Goal: Task Accomplishment & Management: Complete application form

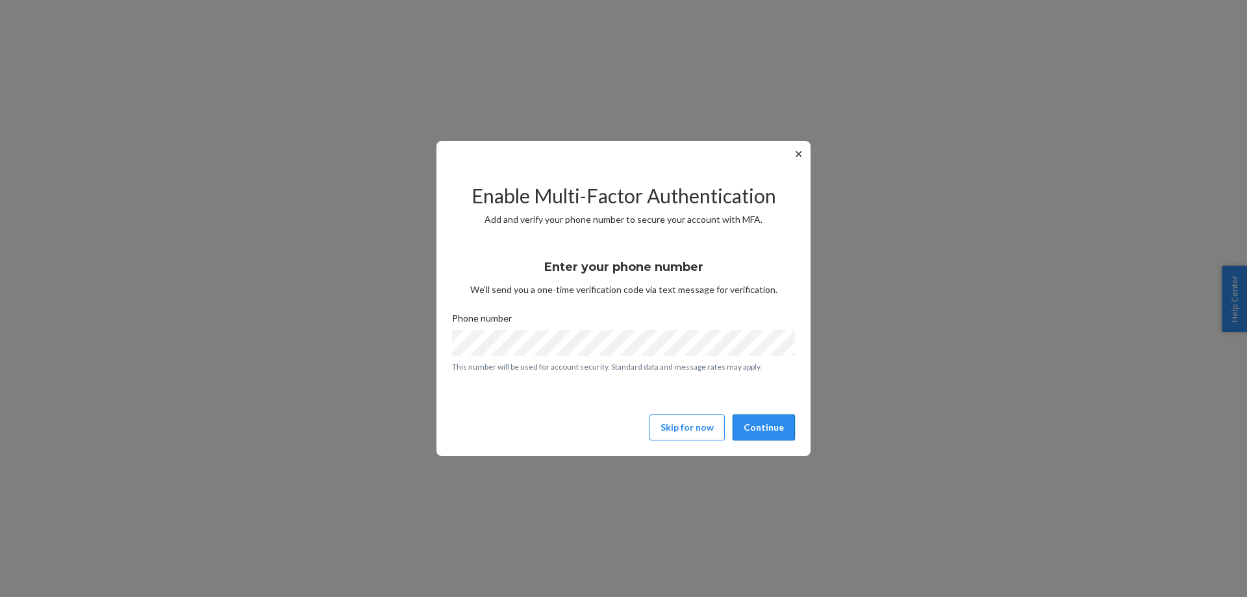
click at [772, 429] on button "Continue" at bounding box center [764, 427] width 62 height 26
click at [779, 424] on button "Continue" at bounding box center [764, 427] width 62 height 26
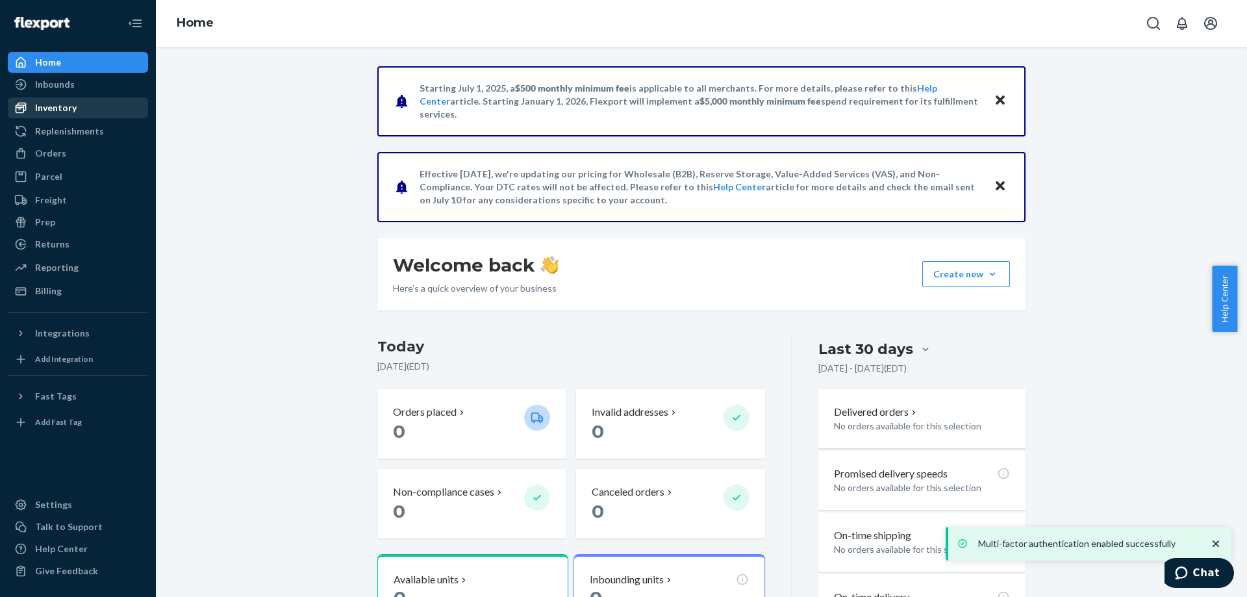
click at [36, 108] on div "Inventory" at bounding box center [56, 107] width 42 height 13
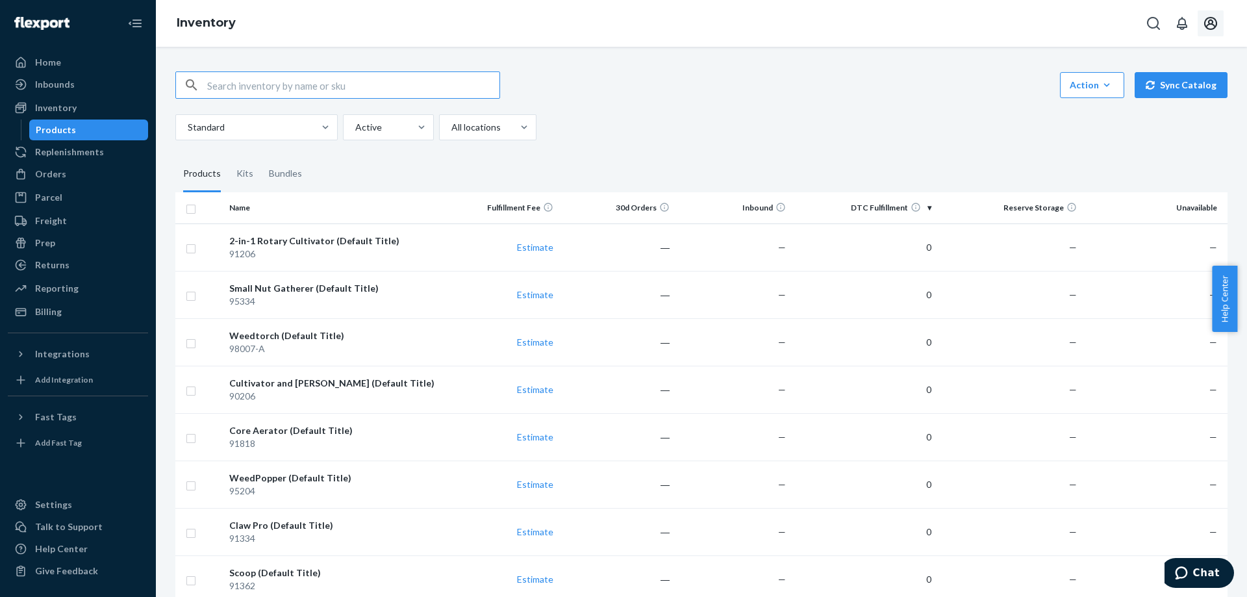
click at [1211, 21] on icon "Open account menu" at bounding box center [1210, 23] width 13 height 13
click at [31, 64] on div at bounding box center [24, 62] width 21 height 13
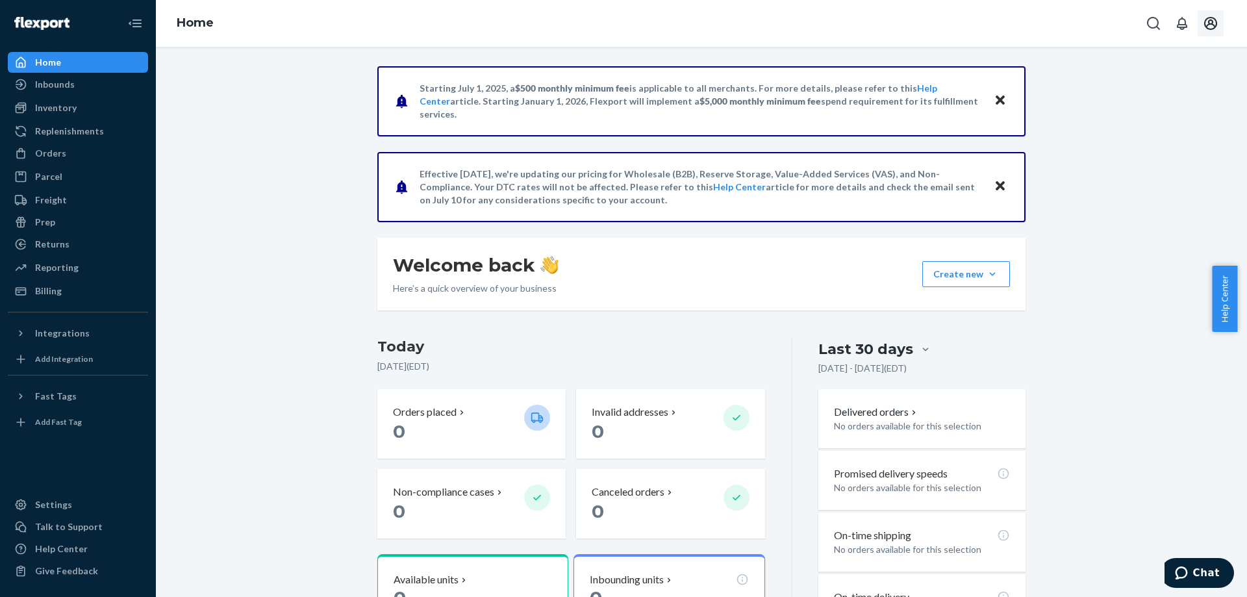
click at [1202, 29] on button "Open account menu" at bounding box center [1211, 23] width 26 height 26
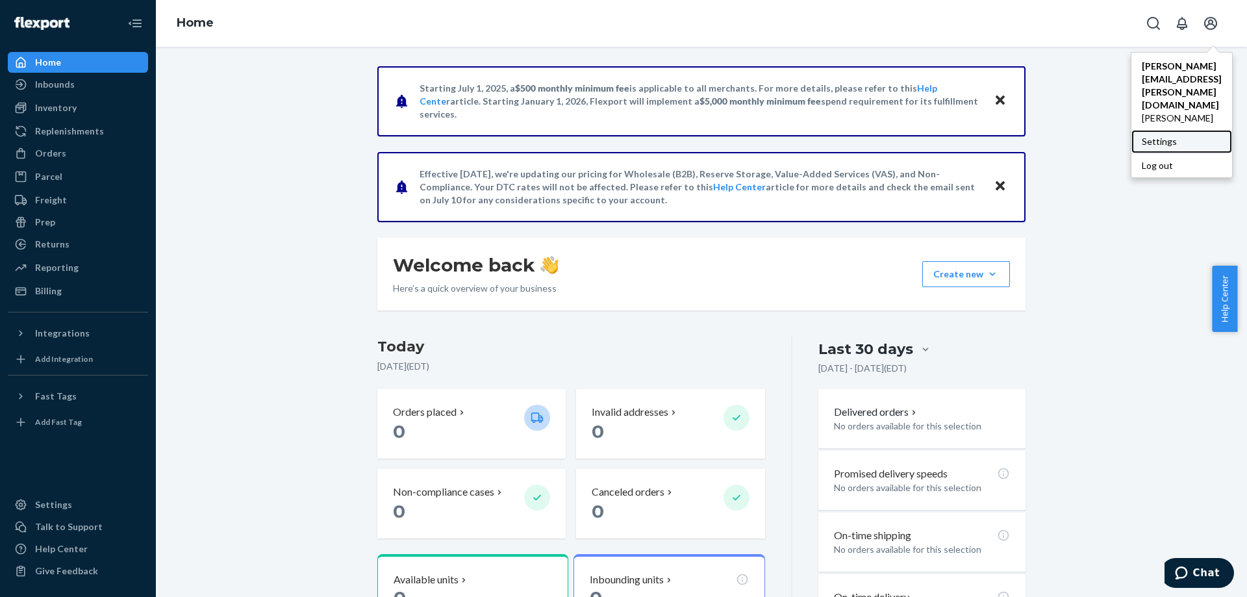
click at [1140, 130] on div "Settings" at bounding box center [1181, 141] width 101 height 23
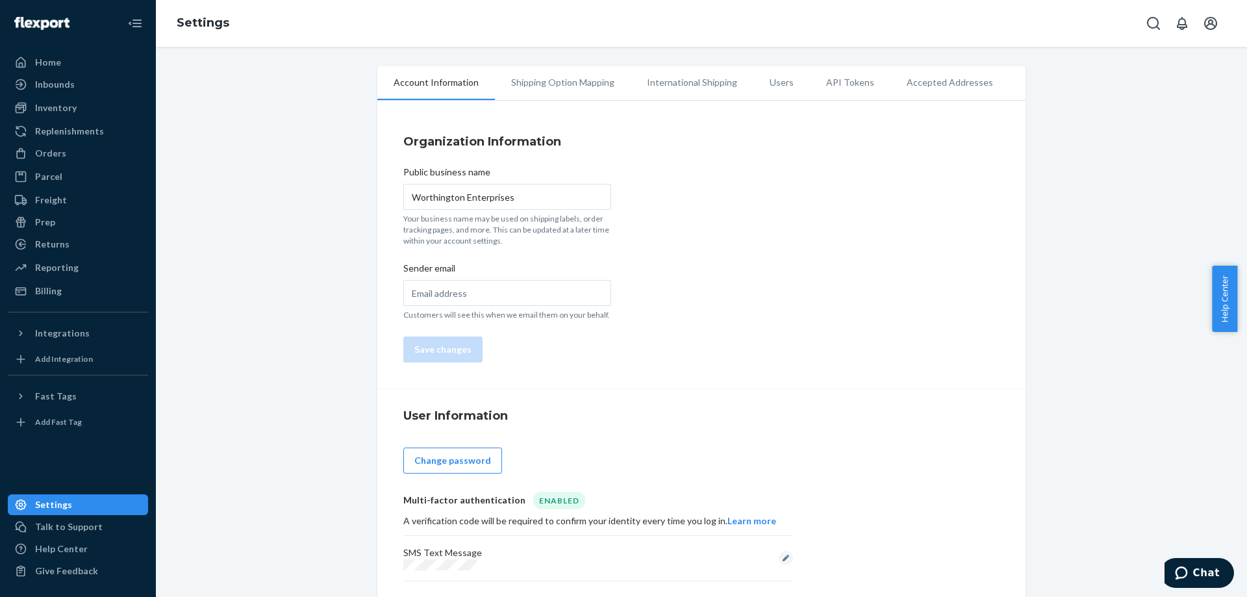
click at [776, 83] on li "Users" at bounding box center [781, 82] width 57 height 32
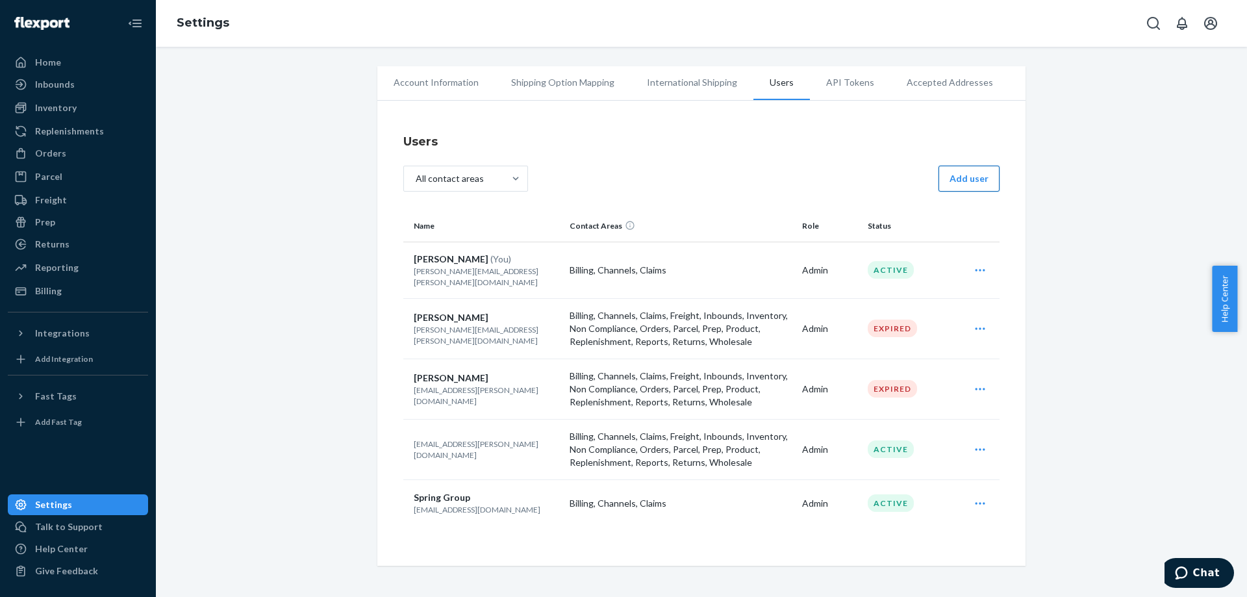
click at [963, 179] on button "Add user" at bounding box center [969, 179] width 61 height 26
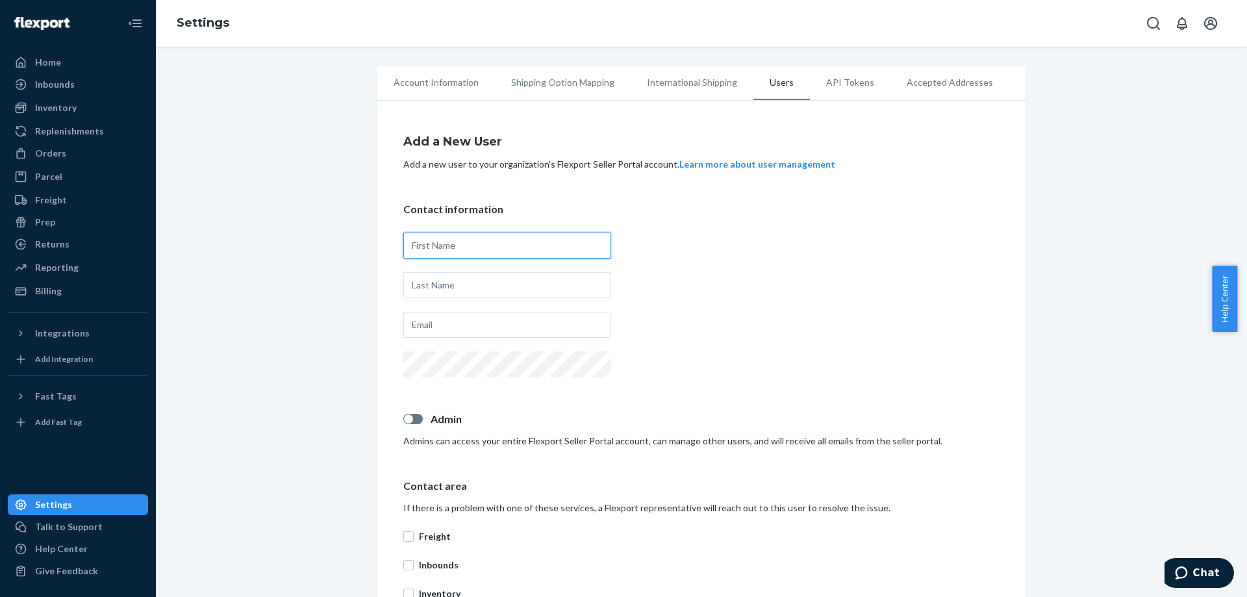
click at [492, 248] on input "text" at bounding box center [507, 246] width 208 height 26
type input "GTI"
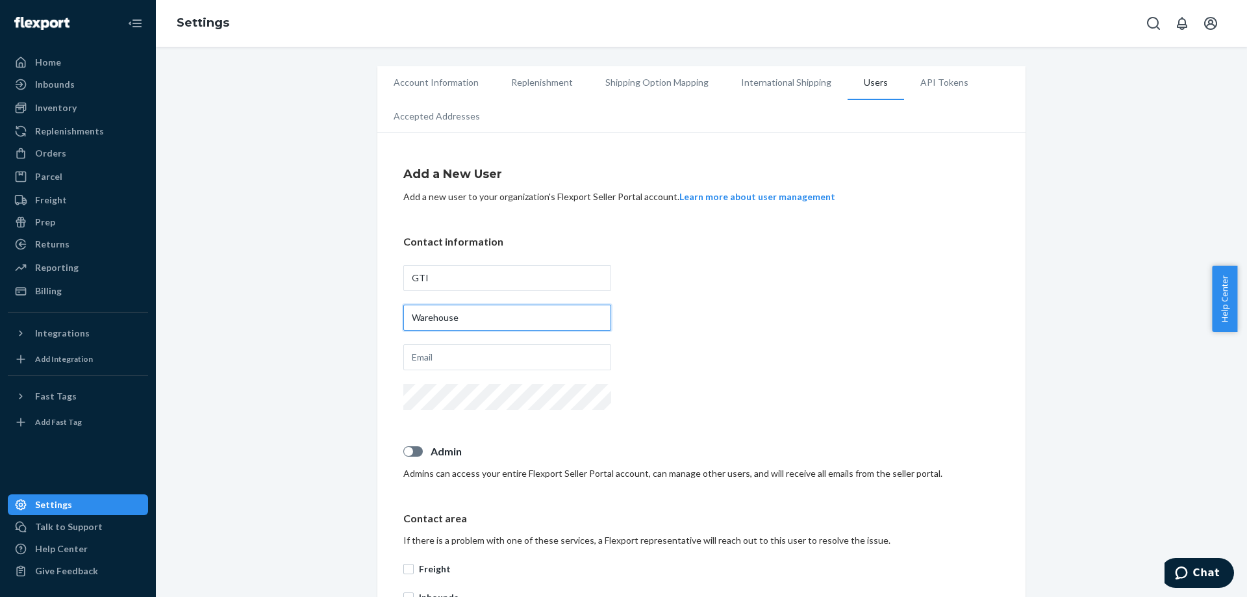
type input "Warehouse"
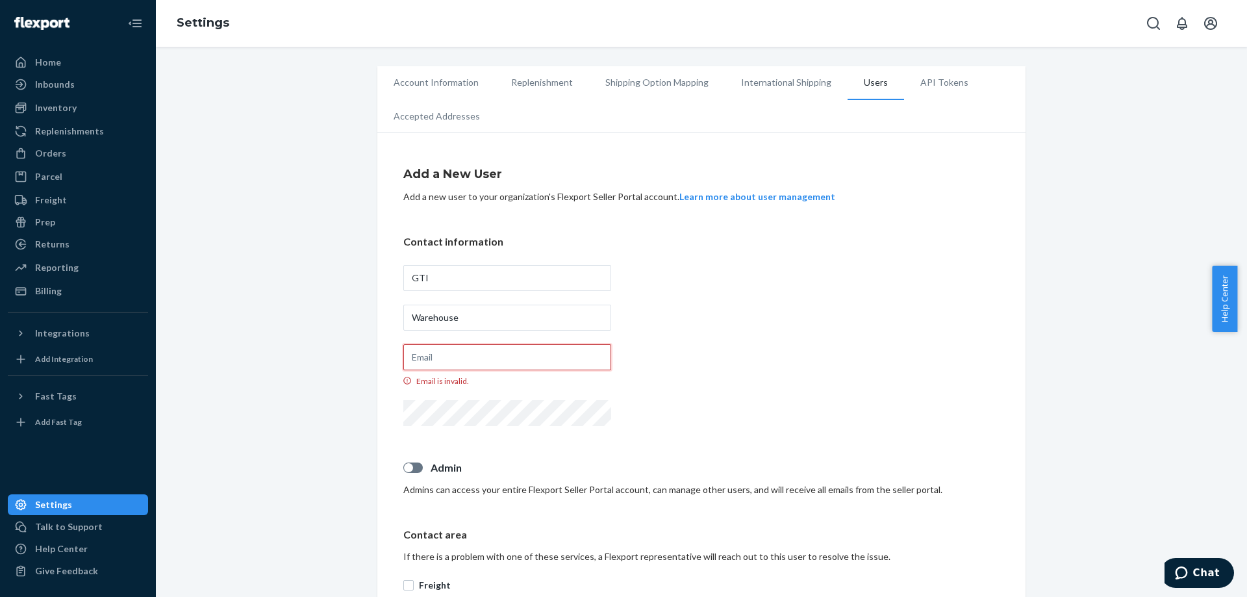
click at [443, 363] on input "Email is invalid." at bounding box center [507, 357] width 208 height 26
paste input "[EMAIL_ADDRESS][DOMAIN_NAME]"
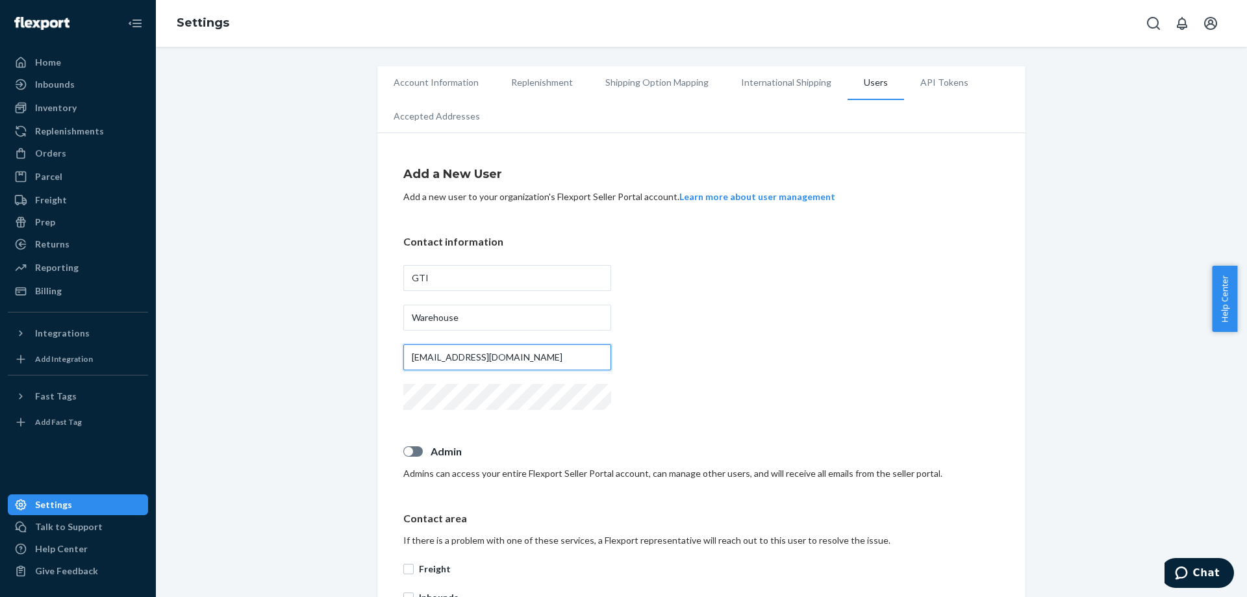
type input "[EMAIL_ADDRESS][DOMAIN_NAME]"
click at [332, 418] on div "Account Information Replenishment Shipping Option Mapping International Shippin…" at bounding box center [702, 519] width 1072 height 907
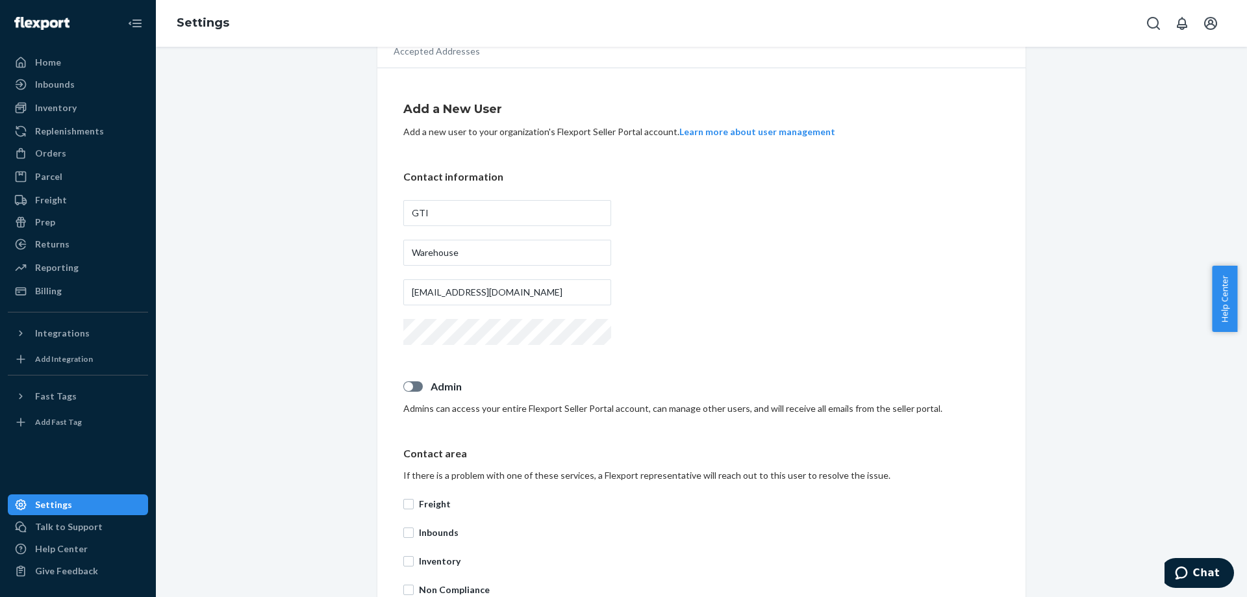
click at [681, 370] on div "Add a New User Add a new user to your organization's Flexport Seller Portal acc…" at bounding box center [701, 491] width 596 height 813
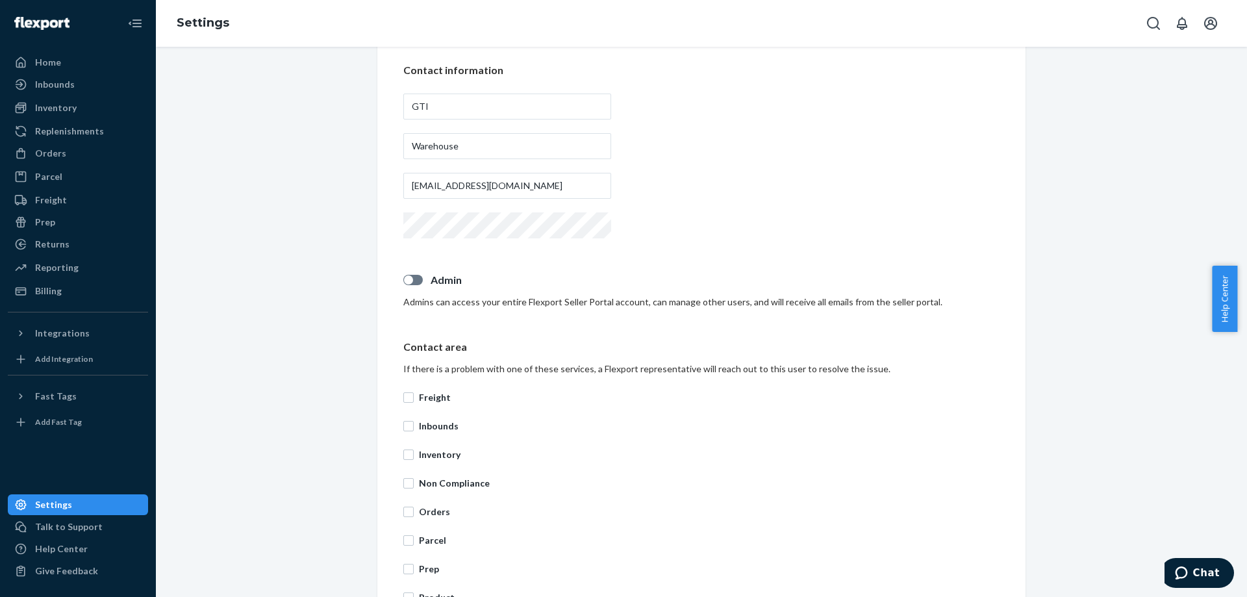
scroll to position [260, 0]
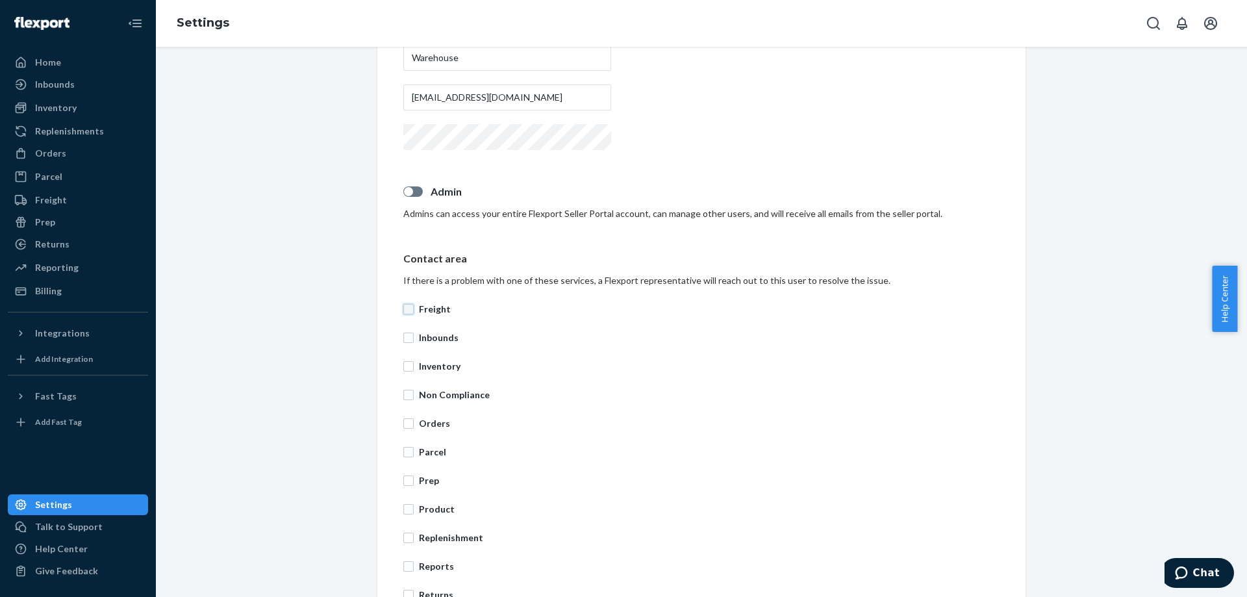
click at [403, 310] on input "Freight" at bounding box center [408, 309] width 10 height 10
checkbox input "true"
click at [403, 336] on input "Inbounds" at bounding box center [408, 338] width 10 height 10
checkbox input "true"
drag, startPoint x: 401, startPoint y: 374, endPoint x: 404, endPoint y: 383, distance: 9.0
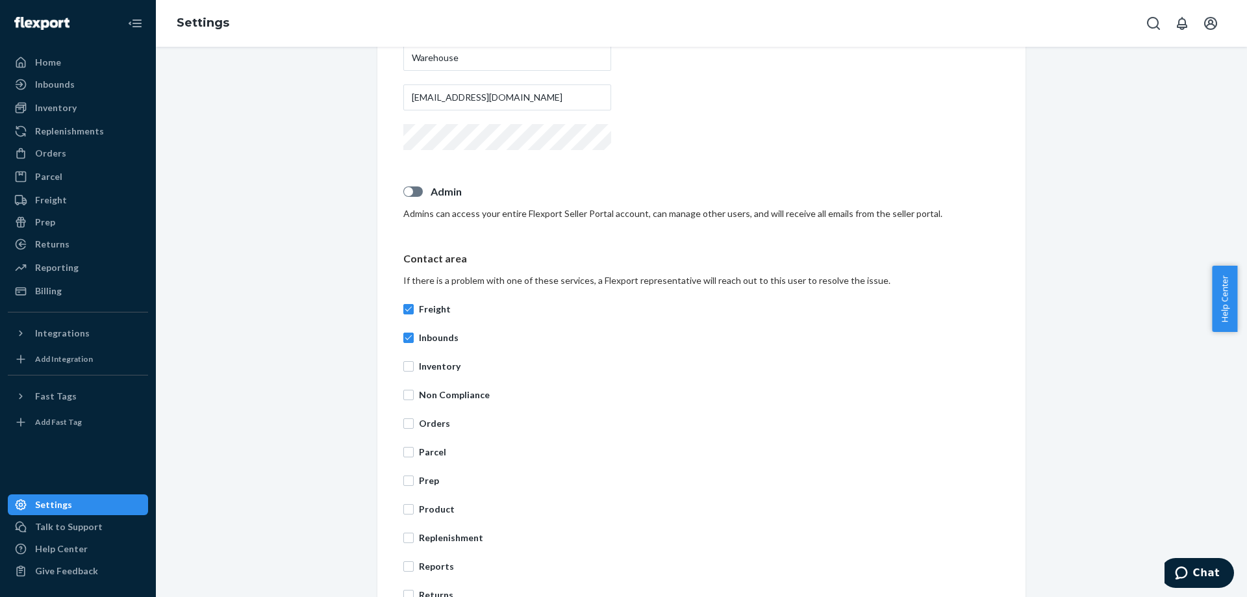
click at [403, 375] on div "Freight Inbounds Inventory Non Compliance Orders Parcel Prep Product Replenishm…" at bounding box center [701, 466] width 596 height 343
click at [411, 372] on div "Freight Inbounds Inventory Non Compliance Orders Parcel Prep Product Replenishm…" at bounding box center [701, 466] width 596 height 343
click at [407, 369] on input "Inventory" at bounding box center [408, 366] width 10 height 10
checkbox input "true"
click at [405, 394] on input "Non Compliance" at bounding box center [408, 395] width 10 height 10
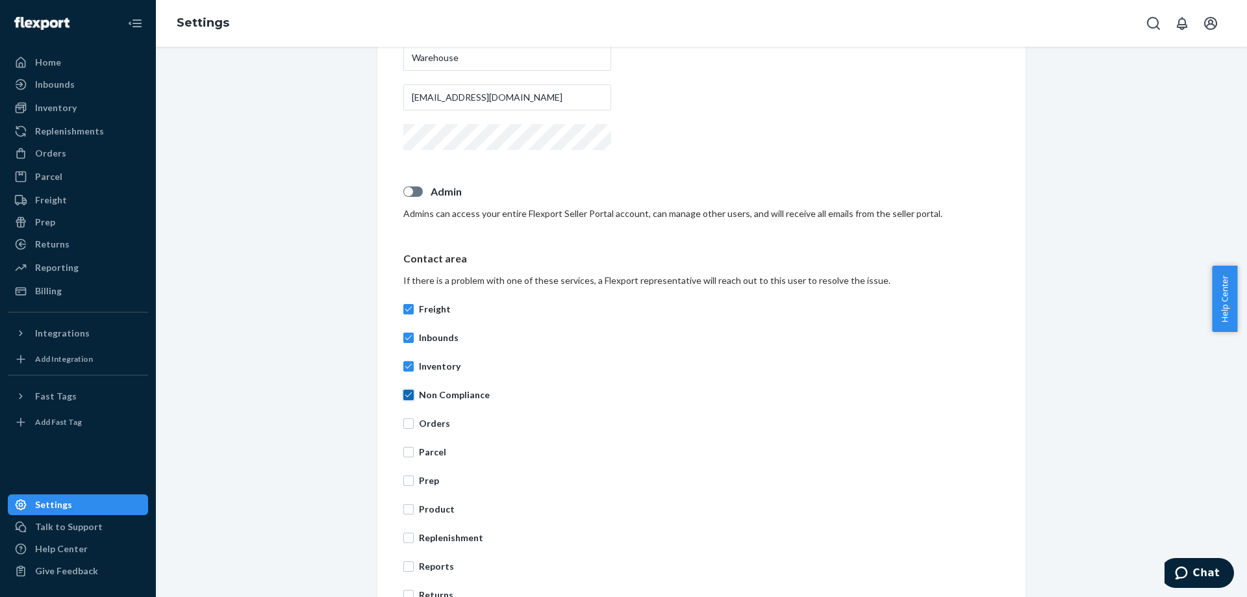
checkbox input "true"
click at [404, 419] on input "Orders" at bounding box center [408, 423] width 10 height 10
checkbox input "true"
click at [409, 446] on label "Parcel" at bounding box center [701, 452] width 596 height 13
click at [409, 447] on input "Parcel" at bounding box center [408, 452] width 10 height 10
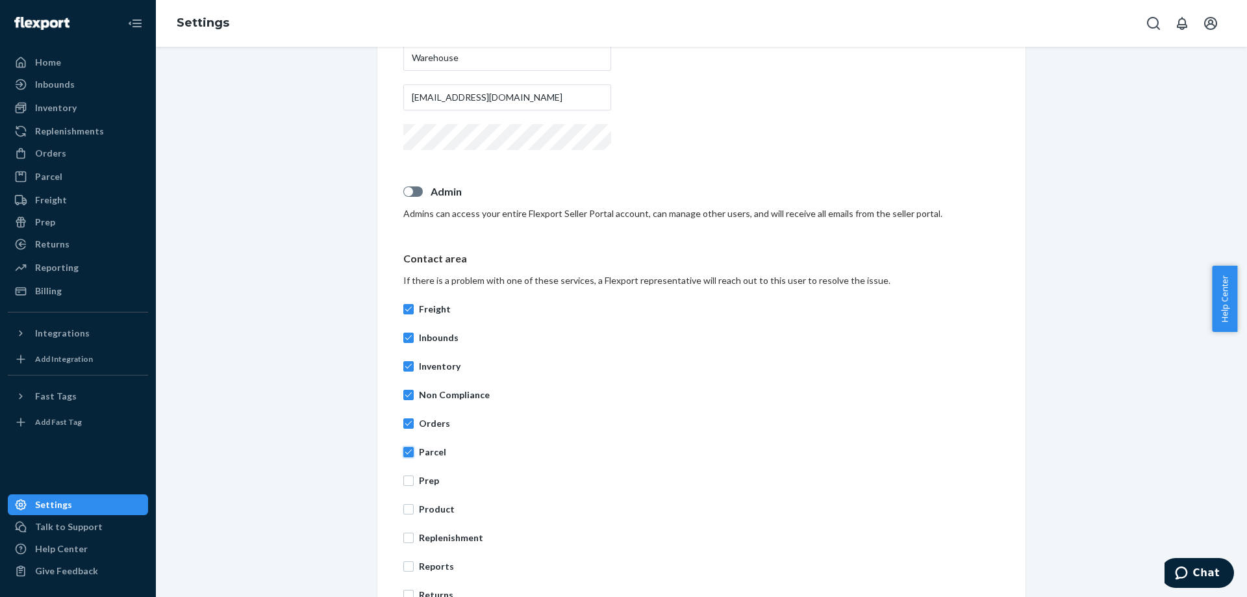
checkbox input "true"
click at [411, 473] on div "Freight Inbounds Inventory Non Compliance Orders Parcel Prep Product Replenishm…" at bounding box center [701, 466] width 596 height 343
click at [411, 482] on label "Prep" at bounding box center [701, 480] width 596 height 13
click at [411, 482] on input "Prep" at bounding box center [408, 480] width 10 height 10
checkbox input "true"
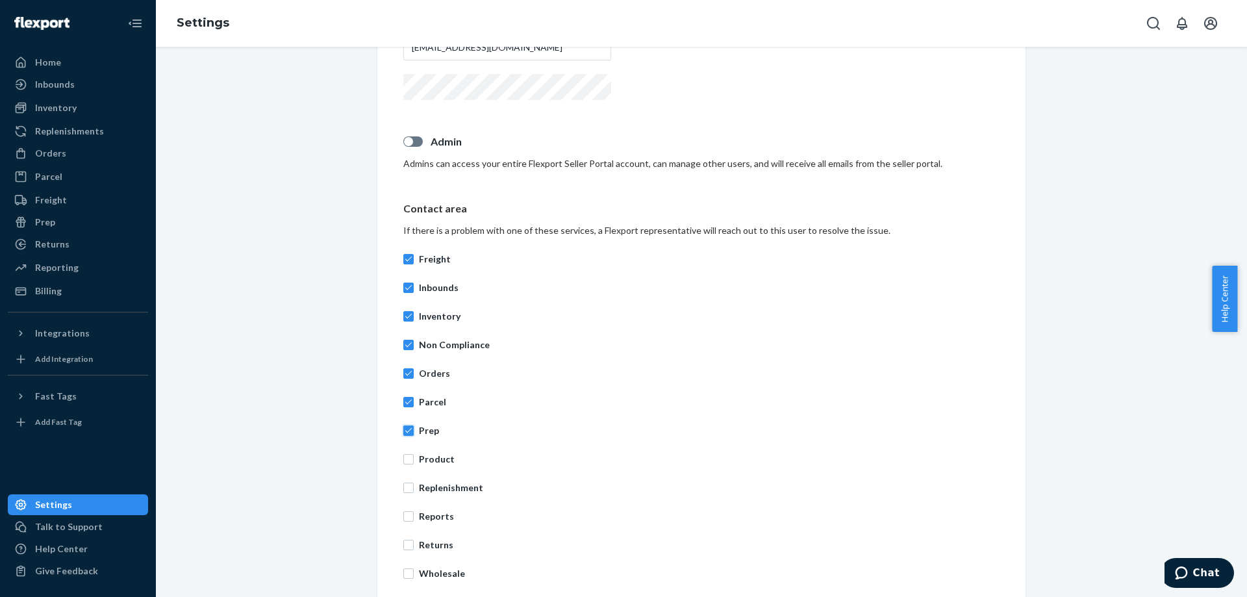
scroll to position [376, 0]
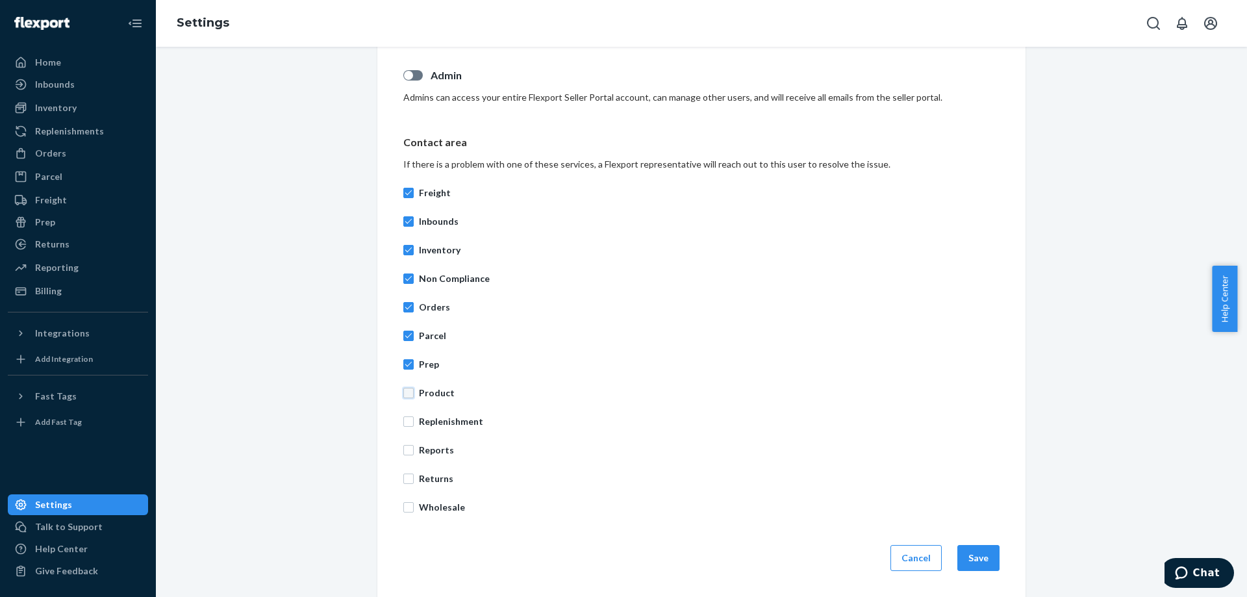
click at [405, 393] on input "Product" at bounding box center [408, 393] width 10 height 10
checkbox input "true"
click at [403, 423] on input "Replenishment" at bounding box center [408, 421] width 10 height 10
checkbox input "true"
click at [403, 481] on input "Returns" at bounding box center [408, 479] width 10 height 10
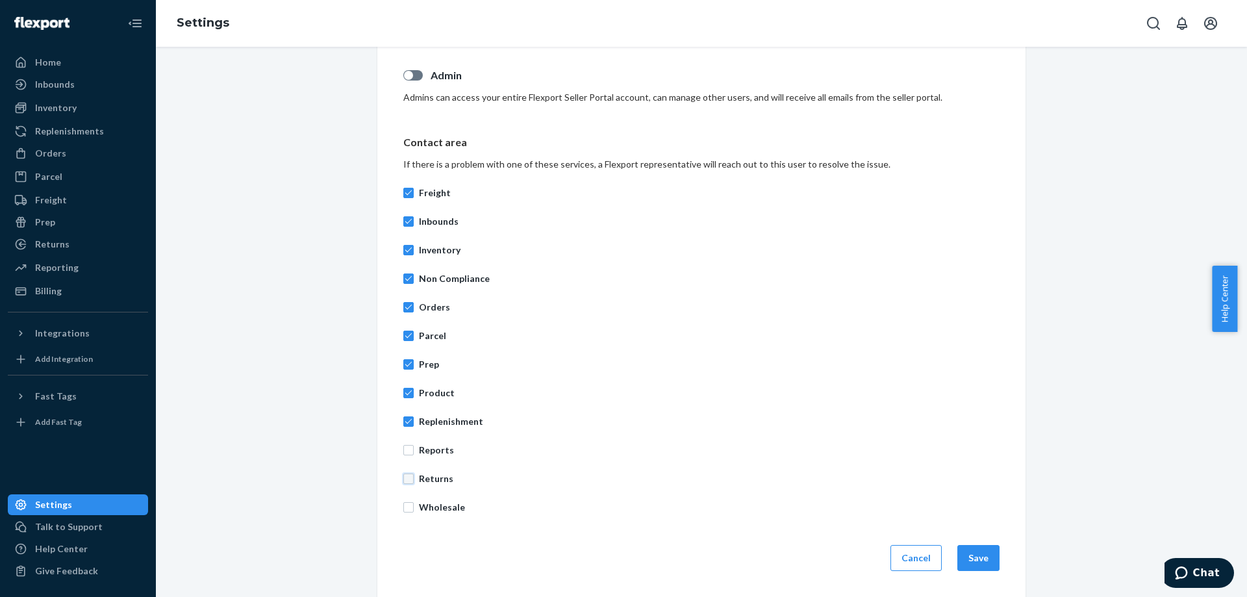
checkbox input "true"
click at [407, 504] on input "Wholesale" at bounding box center [408, 507] width 10 height 10
checkbox input "true"
click at [405, 449] on input "Reports" at bounding box center [408, 450] width 10 height 10
checkbox input "true"
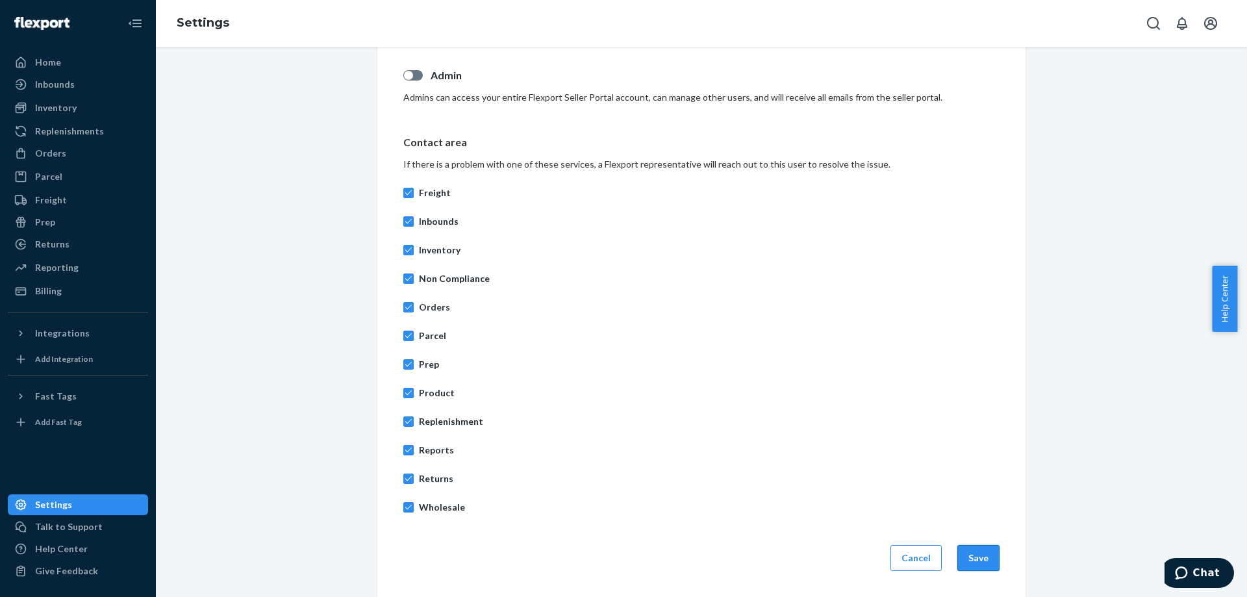
click at [970, 554] on button "Save" at bounding box center [978, 558] width 42 height 26
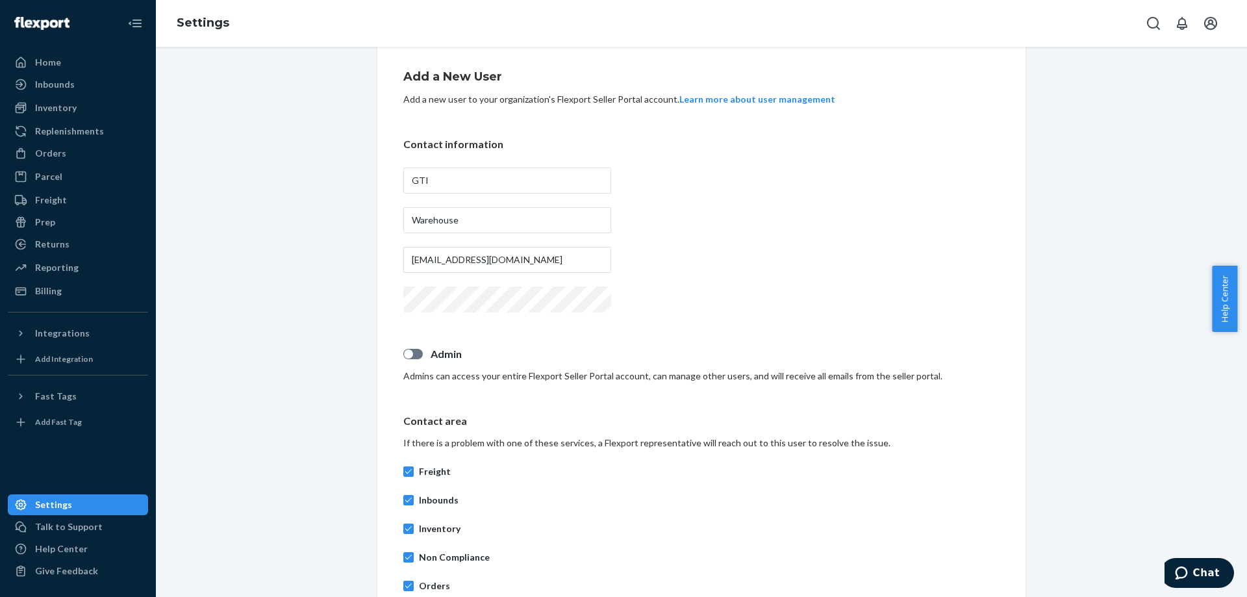
scroll to position [322, 0]
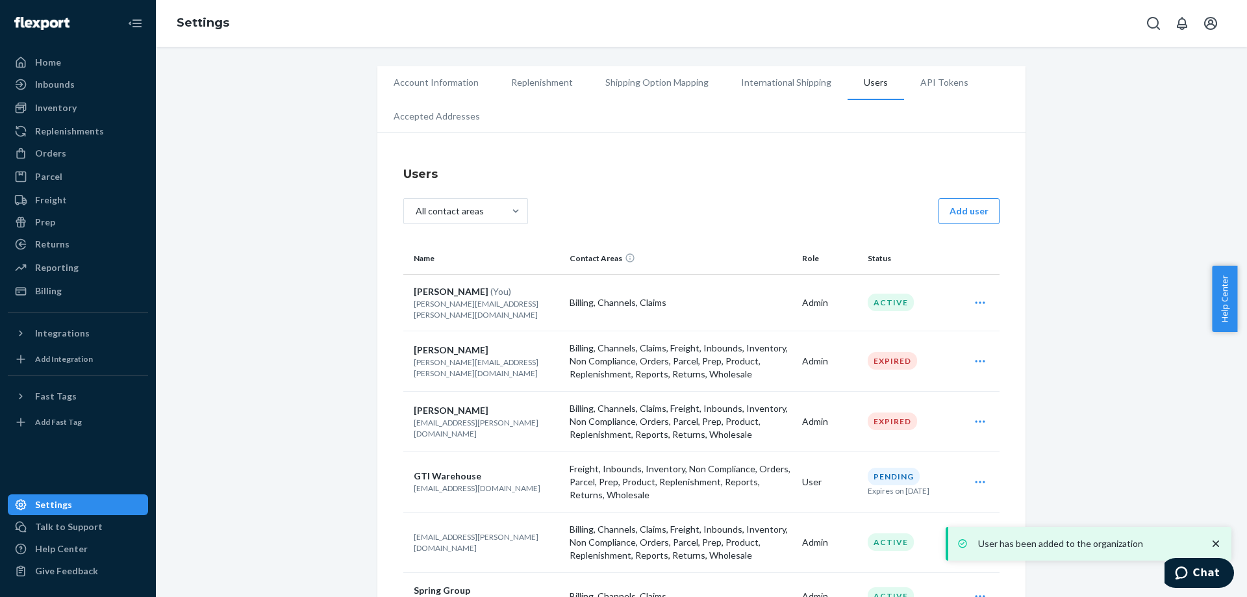
scroll to position [53, 0]
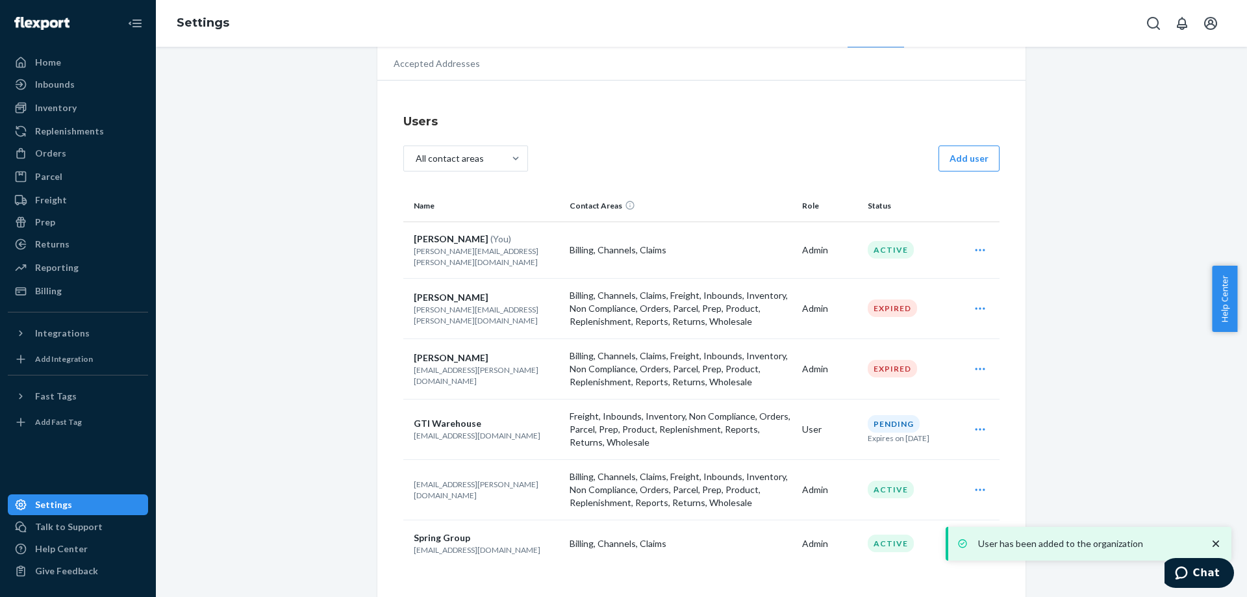
click at [974, 423] on icon "Open user actions" at bounding box center [980, 429] width 13 height 13
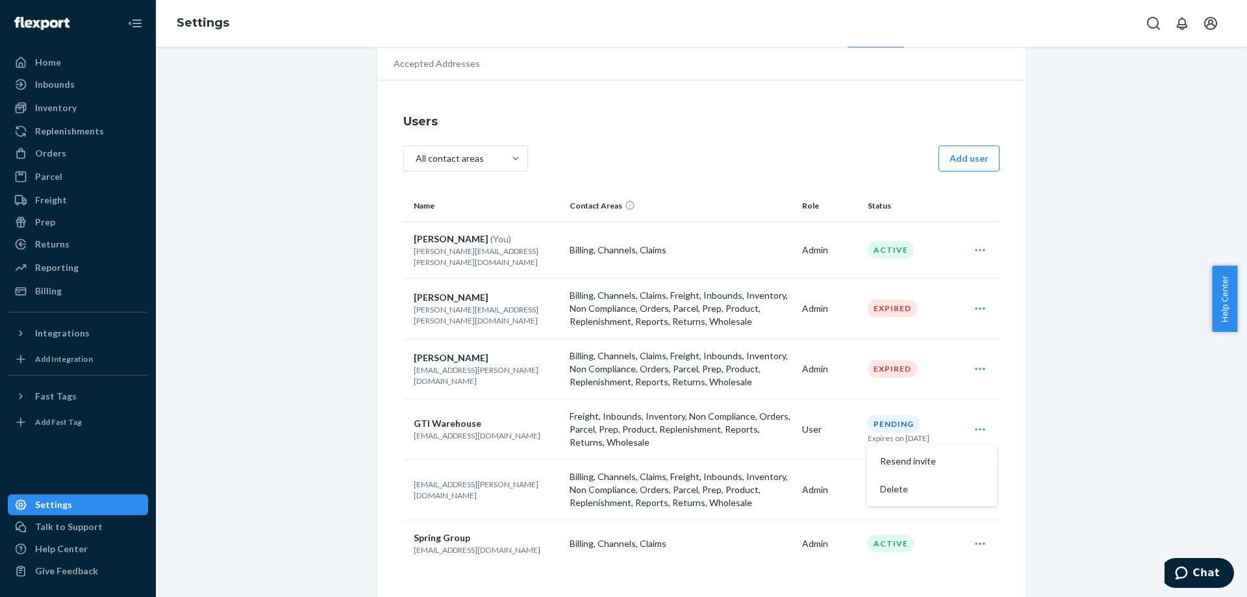
click at [632, 431] on p "Freight, Inbounds, Inventory, Non Compliance, Orders, Parcel, Prep, Product, Re…" at bounding box center [681, 429] width 222 height 39
